Goal: Entertainment & Leisure: Consume media (video, audio)

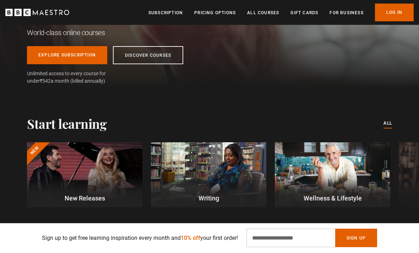
scroll to position [129, 0]
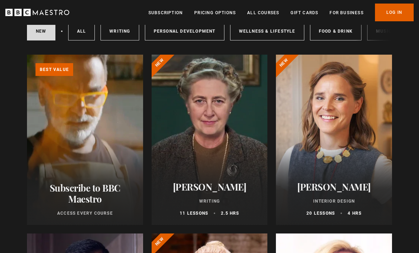
scroll to position [59, 0]
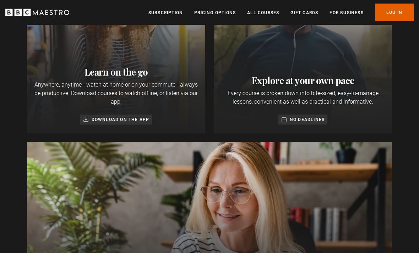
scroll to position [0, 161]
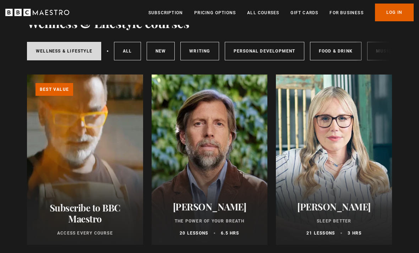
scroll to position [49, 0]
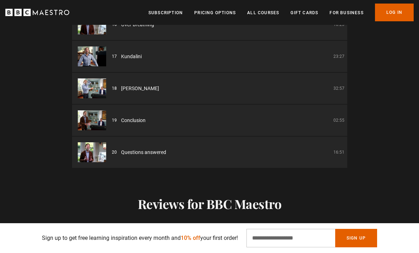
scroll to position [468, 0]
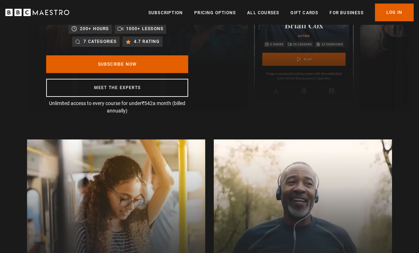
scroll to position [0, 154]
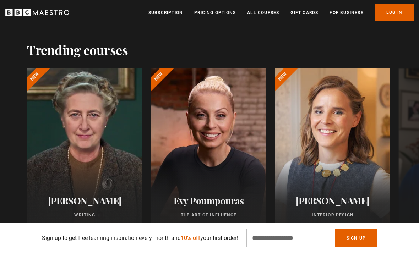
scroll to position [400, 0]
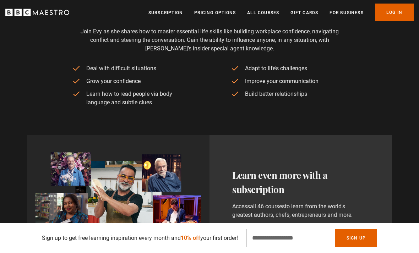
scroll to position [217, 0]
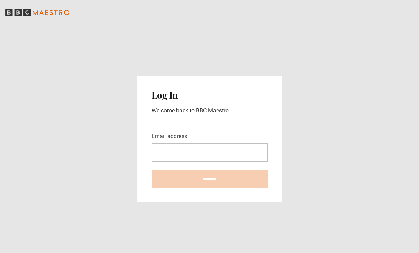
click at [180, 162] on input "Email address" at bounding box center [210, 153] width 116 height 18
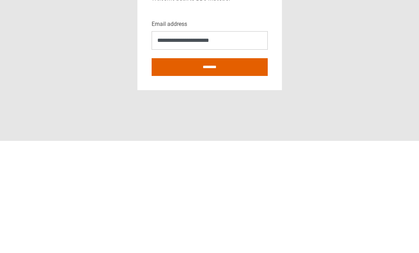
type input "**********"
click at [246, 171] on input "********" at bounding box center [210, 180] width 116 height 18
type input "**********"
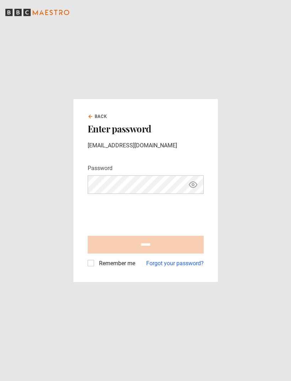
click at [154, 183] on div "Password Your password is hidden" at bounding box center [146, 179] width 116 height 30
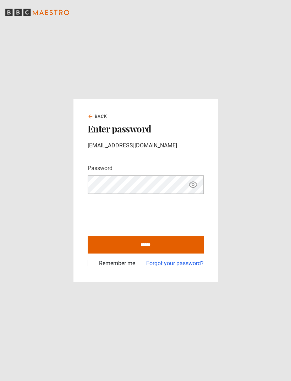
click at [192, 188] on icon "Show password" at bounding box center [193, 185] width 8 height 6
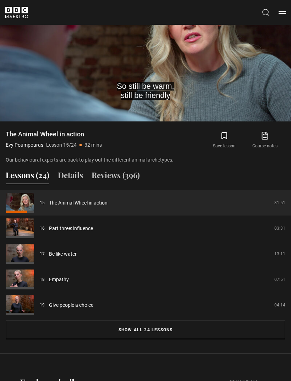
scroll to position [536, 0]
click at [251, 335] on button "Show all 24 lessons" at bounding box center [146, 330] width 280 height 18
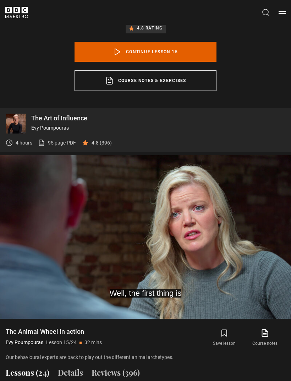
scroll to position [338, 0]
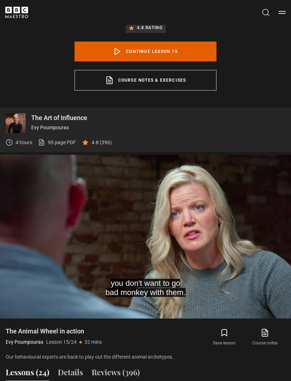
click at [264, 242] on video-js "you don't want to go bad monkey with them. Video Player is loading. Play Lesson…" at bounding box center [145, 237] width 291 height 164
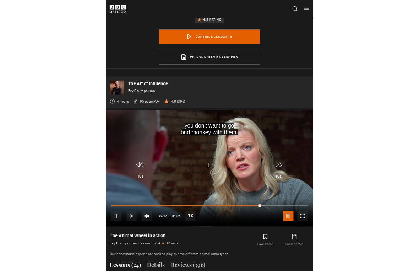
scroll to position [9, 0]
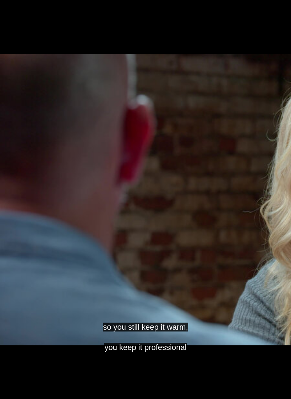
click at [9, 182] on video-js "so you still keep it warm, you keep it professional Video Player is loading. Pl…" at bounding box center [145, 199] width 291 height 399
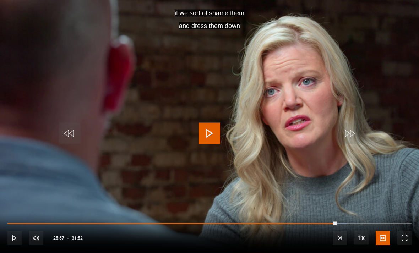
scroll to position [531, 0]
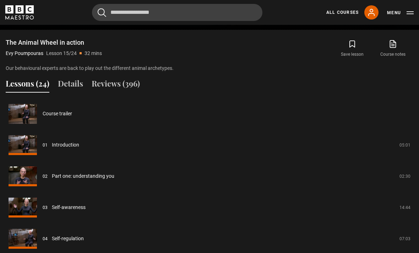
click at [68, 93] on button "Details" at bounding box center [70, 85] width 25 height 15
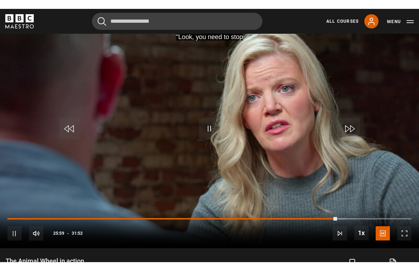
scroll to position [9, 0]
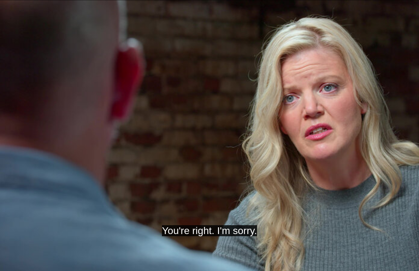
click at [291, 139] on video-js "You're right. I'm sorry. Video Player is loading. Play Lesson The Animal Wheel …" at bounding box center [209, 135] width 419 height 271
click at [291, 183] on video-js "This is entirely on me Video Player is loading. Play Lesson The Animal Wheel in…" at bounding box center [209, 135] width 419 height 271
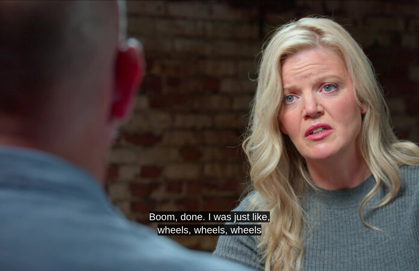
click at [197, 59] on video-js "Boom, done. I was just like, wheels, wheels, wheels Video Player is loading. Pl…" at bounding box center [209, 135] width 419 height 271
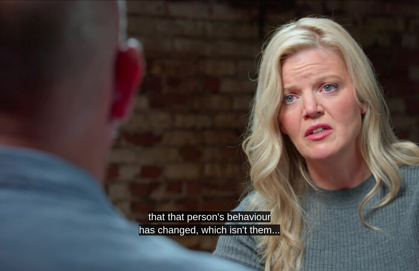
click at [209, 166] on video-js "that that person's behaviour has changed, which isn't them... Video Player is l…" at bounding box center [209, 135] width 419 height 271
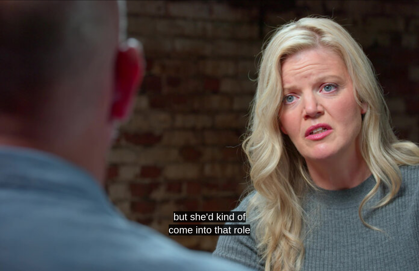
click at [96, 95] on video-js "but she'd kind of come into that role Video Player is loading. Play Lesson The …" at bounding box center [209, 135] width 419 height 271
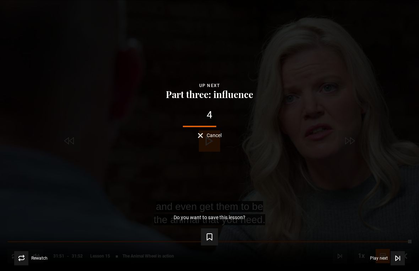
click at [291, 263] on span "Video Player" at bounding box center [398, 258] width 14 height 14
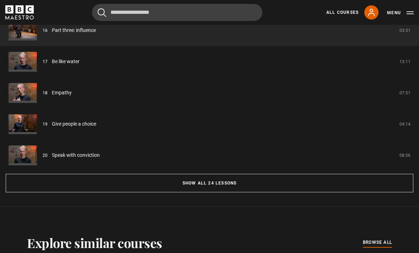
click at [277, 193] on button "Show all 24 lessons" at bounding box center [210, 184] width 408 height 18
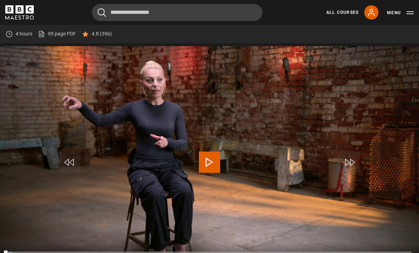
scroll to position [298, 0]
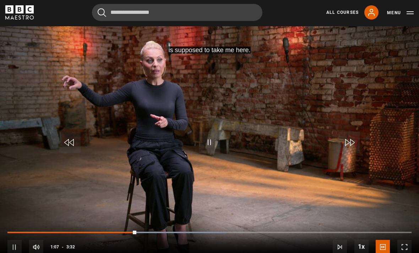
click at [151, 113] on video-js "is supposed to take me here. Video Player is loading. Play Lesson Part three: i…" at bounding box center [209, 144] width 419 height 236
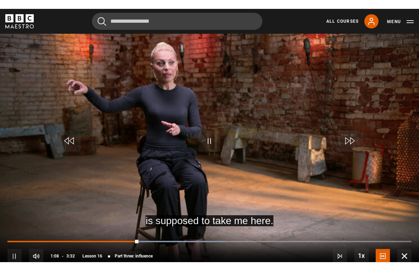
scroll to position [9, 0]
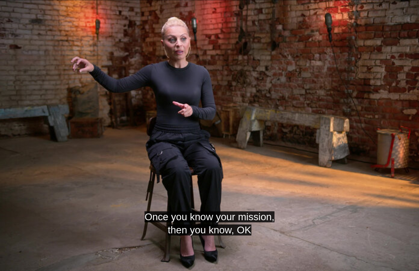
click at [109, 156] on video-js "Once you know your mission, then you know, OK Video Player is loading. Play Les…" at bounding box center [209, 135] width 419 height 271
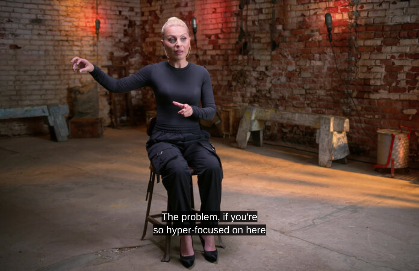
click at [180, 154] on video-js "The problem, if you're so hyper-focused on here Video Player is loading. Play L…" at bounding box center [209, 135] width 419 height 271
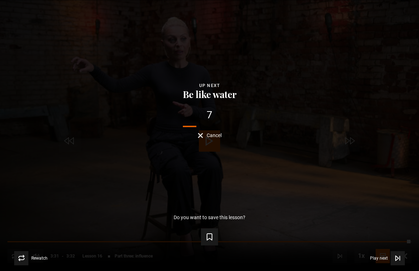
click at [397, 253] on span "Video Player" at bounding box center [398, 258] width 14 height 14
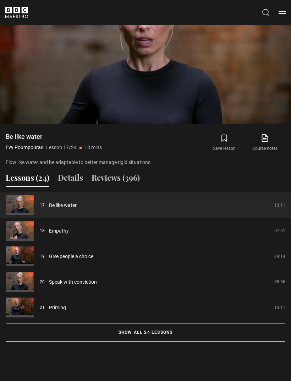
scroll to position [536, 0]
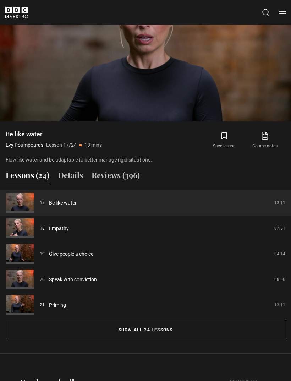
click at [228, 253] on button "Show all 24 lessons" at bounding box center [146, 330] width 280 height 18
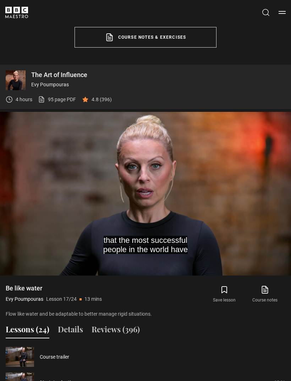
scroll to position [369, 0]
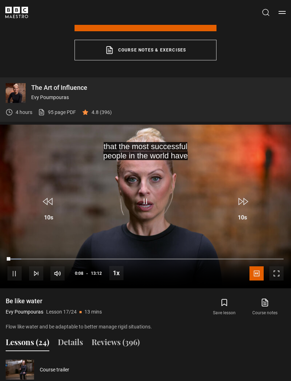
click at [259, 253] on div "10s Skip Back 10 seconds Pause 10s Skip Forward 10 seconds Loaded : 5.04% Pause…" at bounding box center [145, 268] width 291 height 39
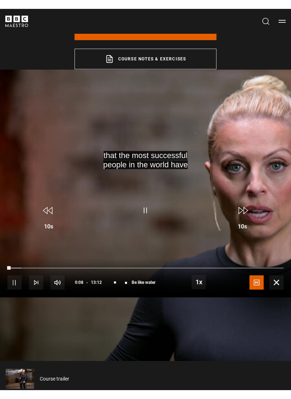
scroll to position [9, 0]
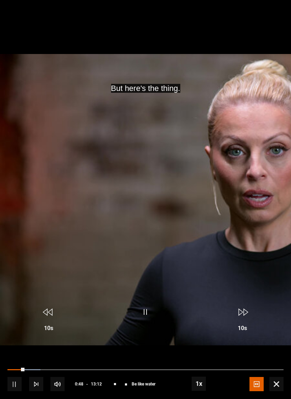
click at [258, 253] on video-js "But here's the thing. Video Player is loading. Play Lesson Be like water 10s Sk…" at bounding box center [145, 199] width 291 height 399
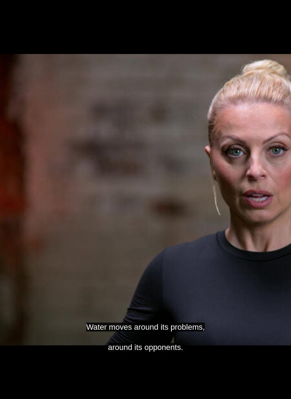
click at [12, 197] on video-js "Water moves around its problems, around its opponents. Video Player is loading.…" at bounding box center [145, 199] width 291 height 399
click at [3, 192] on video-js "You see problems coming and you adapt to them. Video Player is loading. Play Le…" at bounding box center [145, 199] width 291 height 399
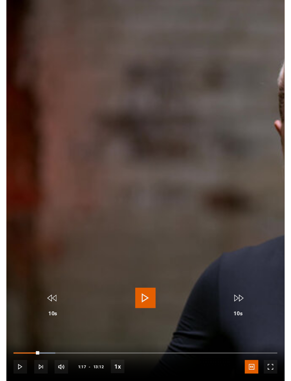
scroll to position [369, 0]
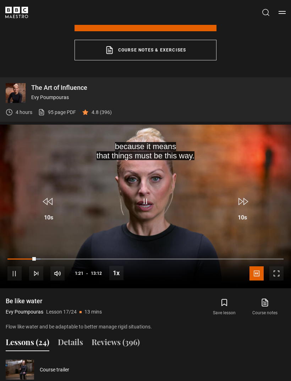
click at [23, 182] on video-js "because it means that things must be this way. Video Player is loading. Play Le…" at bounding box center [145, 207] width 291 height 164
click at [26, 178] on video-js "because it means that things must be this way. Video Player is loading. Play Le…" at bounding box center [145, 207] width 291 height 164
click at [23, 175] on video-js "because it means that things must be this way. Video Player is loading. Play Le…" at bounding box center [145, 207] width 291 height 164
click at [10, 164] on video-js "And if they are not this way Video Player is loading. Play Lesson Be like water…" at bounding box center [145, 207] width 291 height 164
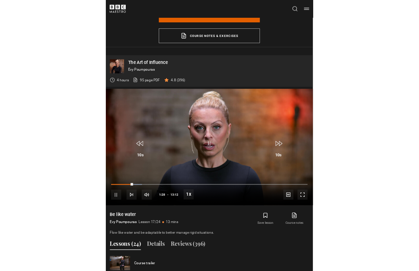
scroll to position [9, 0]
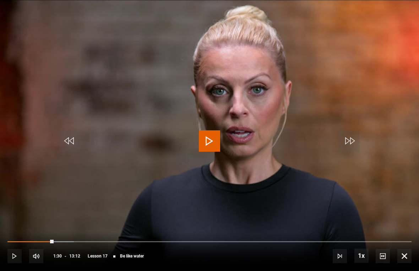
click at [4, 2] on video-js "Video Player is loading. Play Lesson Be like water 10s Skip Back 10 seconds Pla…" at bounding box center [209, 135] width 419 height 271
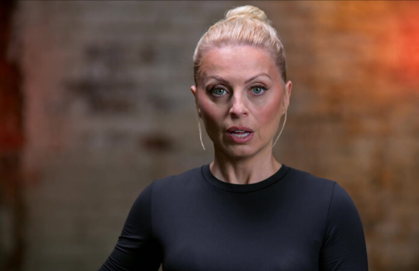
click at [13, 64] on video-js "Video Player is loading. Play Lesson Be like water 10s Skip Back 10 seconds Pau…" at bounding box center [209, 135] width 419 height 271
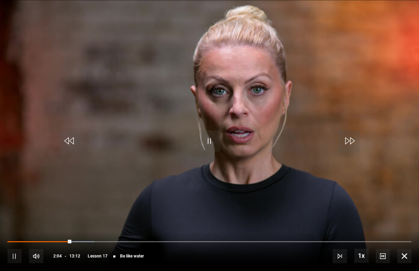
click at [12, 66] on video-js "Video Player is loading. Play Lesson Be like water 10s Skip Back 10 seconds Pau…" at bounding box center [209, 135] width 419 height 271
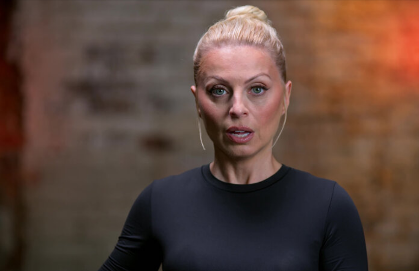
click at [25, 66] on video-js "Video Player is loading. Play Lesson Be like water 10s Skip Back 10 seconds Pau…" at bounding box center [209, 135] width 419 height 271
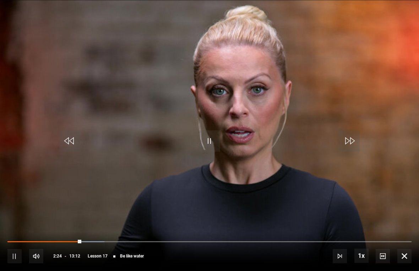
click at [20, 63] on video-js "Video Player is loading. Play Lesson Be like water 10s Skip Back 10 seconds Pau…" at bounding box center [209, 135] width 419 height 271
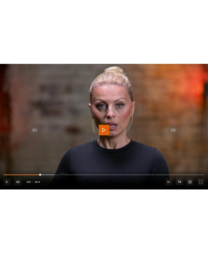
scroll to position [357, 0]
